Goal: Task Accomplishment & Management: Use online tool/utility

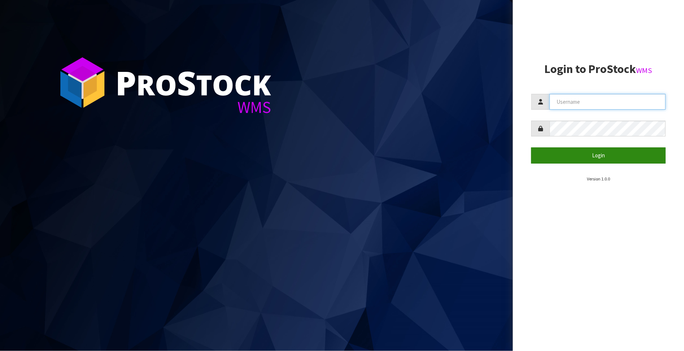
type input "FLOWAPAC"
click at [596, 155] on button "Login" at bounding box center [598, 155] width 135 height 16
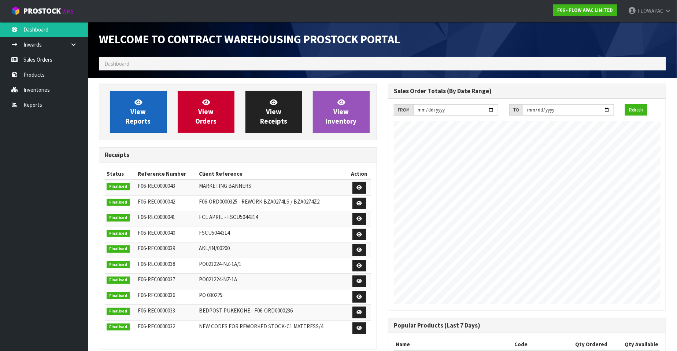
scroll to position [405, 289]
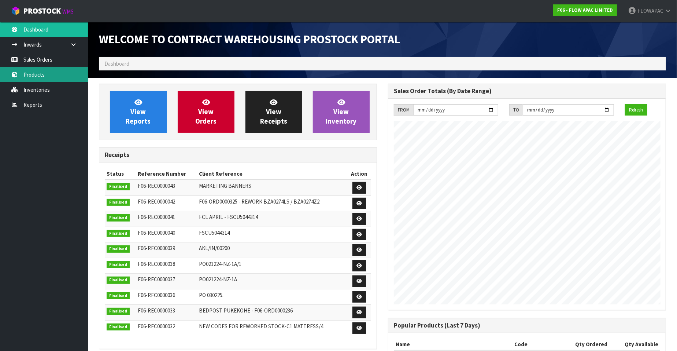
click at [39, 81] on link "Products" at bounding box center [44, 74] width 88 height 15
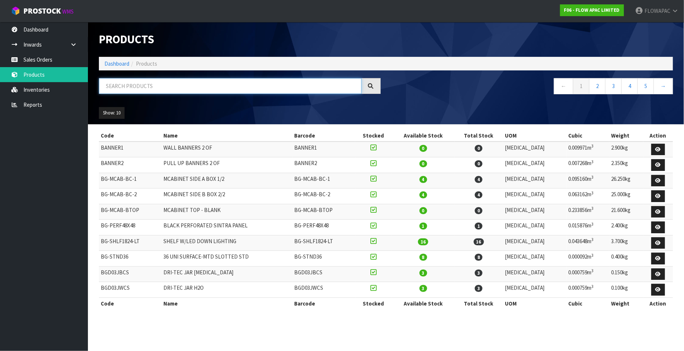
click at [158, 87] on input "text" at bounding box center [230, 86] width 263 height 16
type input "H2 MATTRESS"
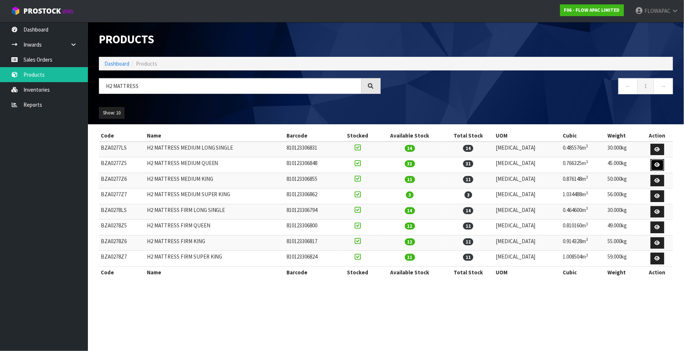
click at [658, 164] on icon at bounding box center [657, 164] width 5 height 5
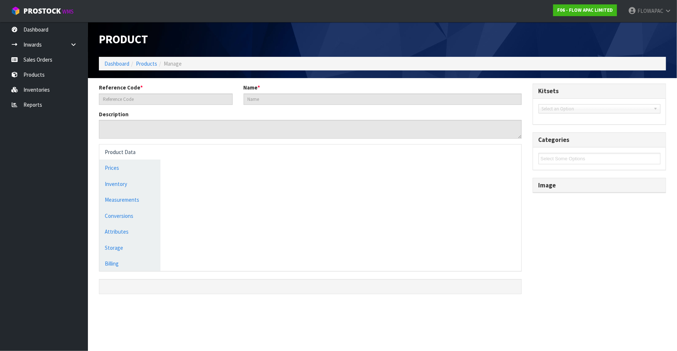
type input "BZA0277Z5"
type input "H2 MATTRESS MEDIUM QUEEN"
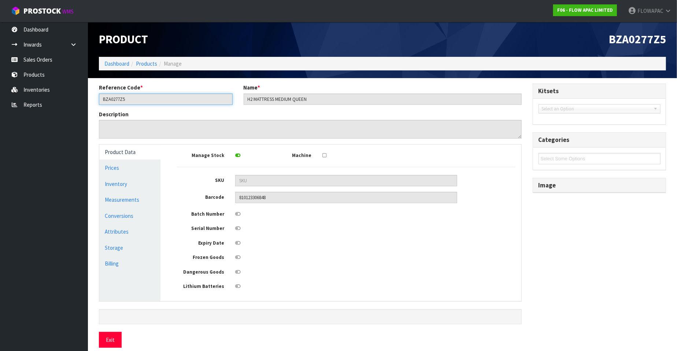
drag, startPoint x: 139, startPoint y: 98, endPoint x: 93, endPoint y: 96, distance: 45.8
click at [93, 96] on div "Reference Code * BZA0277Z5" at bounding box center [165, 94] width 145 height 21
click at [48, 56] on link "Sales Orders" at bounding box center [44, 59] width 88 height 15
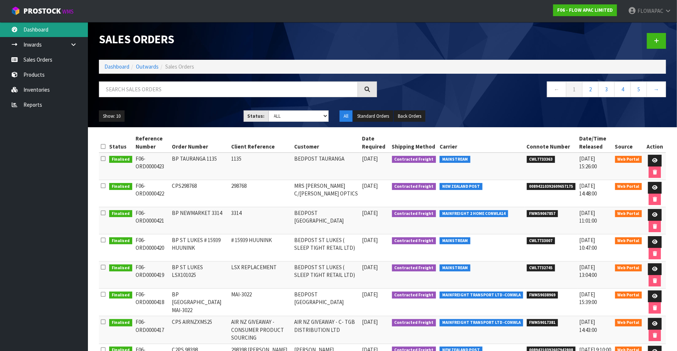
click at [44, 32] on link "Dashboard" at bounding box center [44, 29] width 88 height 15
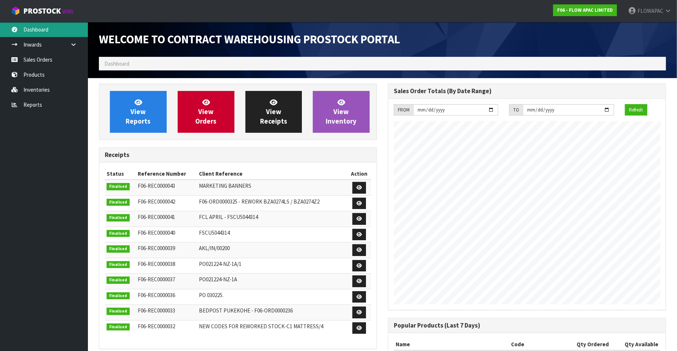
scroll to position [405, 289]
